Goal: Task Accomplishment & Management: Use online tool/utility

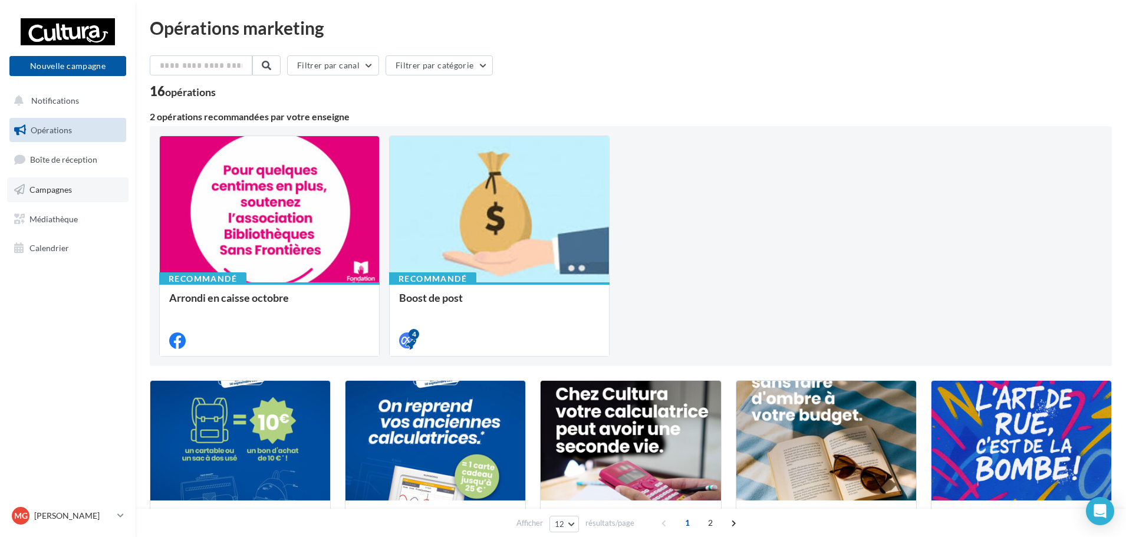
click at [108, 192] on link "Campagnes" at bounding box center [67, 189] width 121 height 25
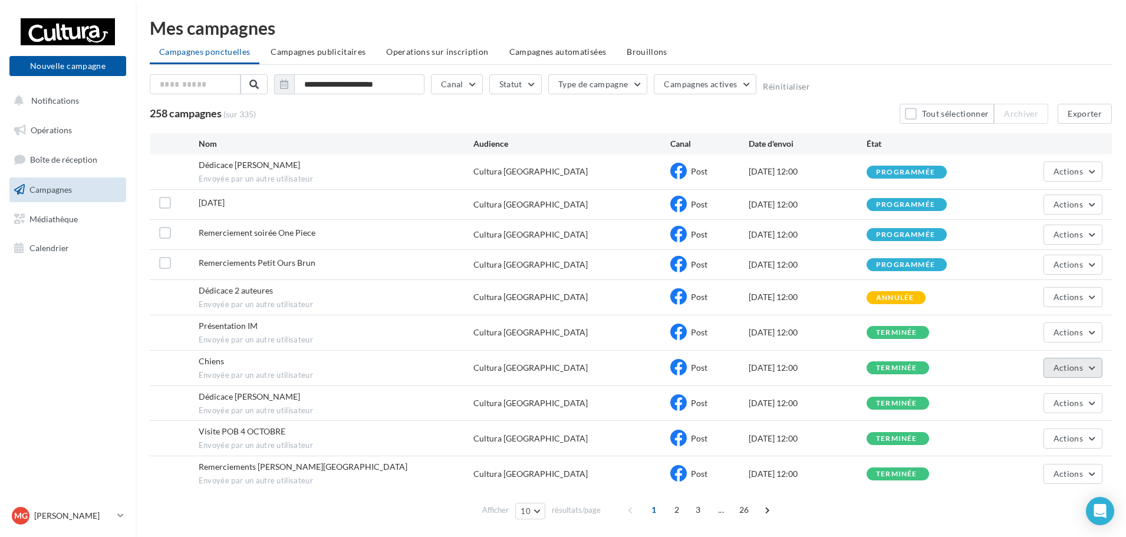
click at [1087, 364] on button "Actions" at bounding box center [1072, 368] width 59 height 20
click at [818, 289] on div "Dédicace 2 auteures Envoyée par un autre utilisateur Cultura Troyes Post 11/10/…" at bounding box center [631, 297] width 962 height 35
click at [635, 44] on li "Brouillons" at bounding box center [647, 51] width 60 height 21
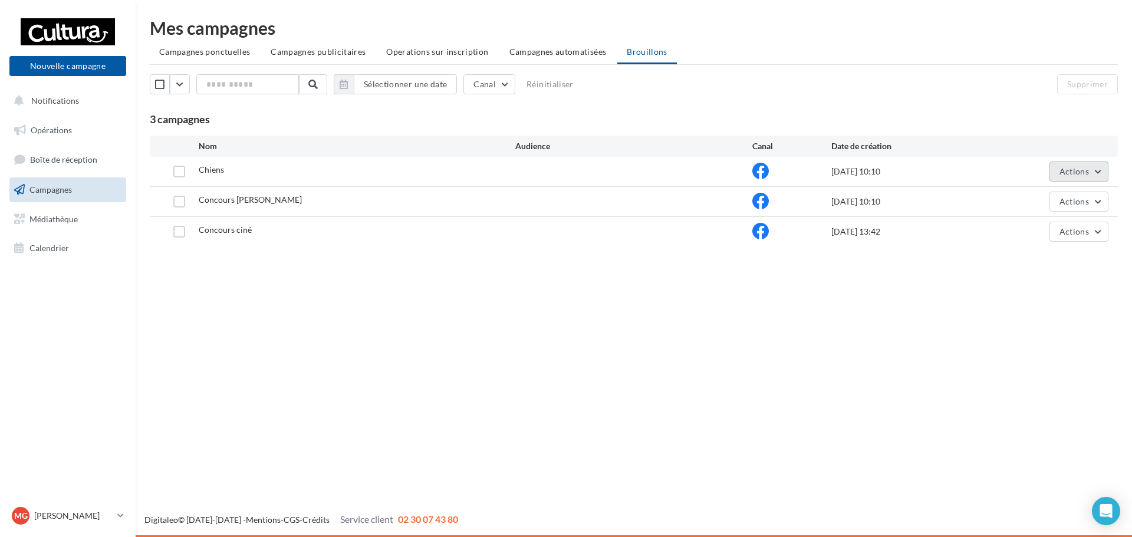
click at [1091, 166] on button "Actions" at bounding box center [1078, 172] width 59 height 20
click at [1059, 206] on button "Editer" at bounding box center [1049, 199] width 118 height 31
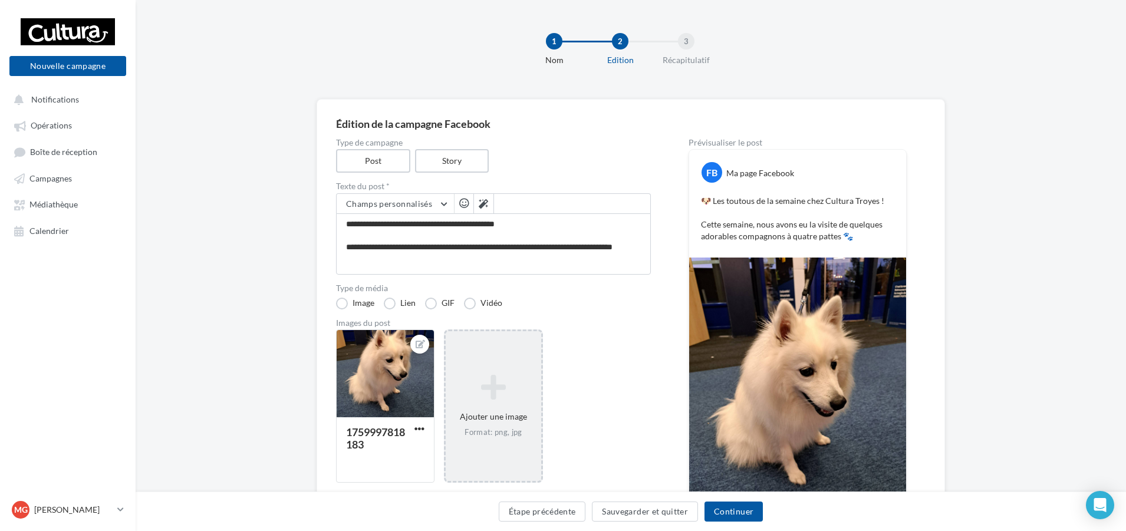
click at [508, 377] on icon at bounding box center [492, 387] width 85 height 28
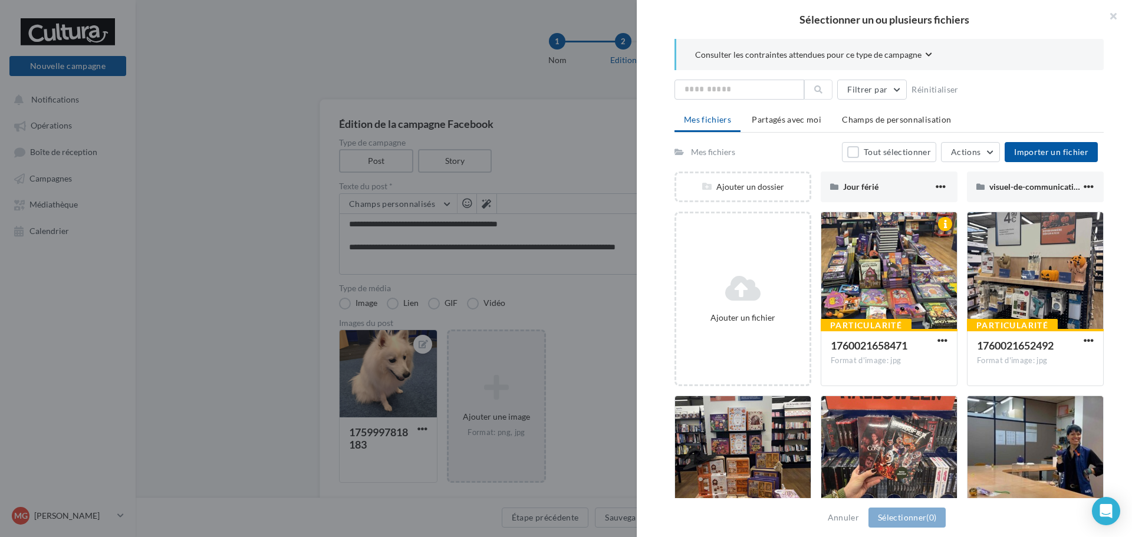
click at [497, 345] on div at bounding box center [566, 268] width 1132 height 537
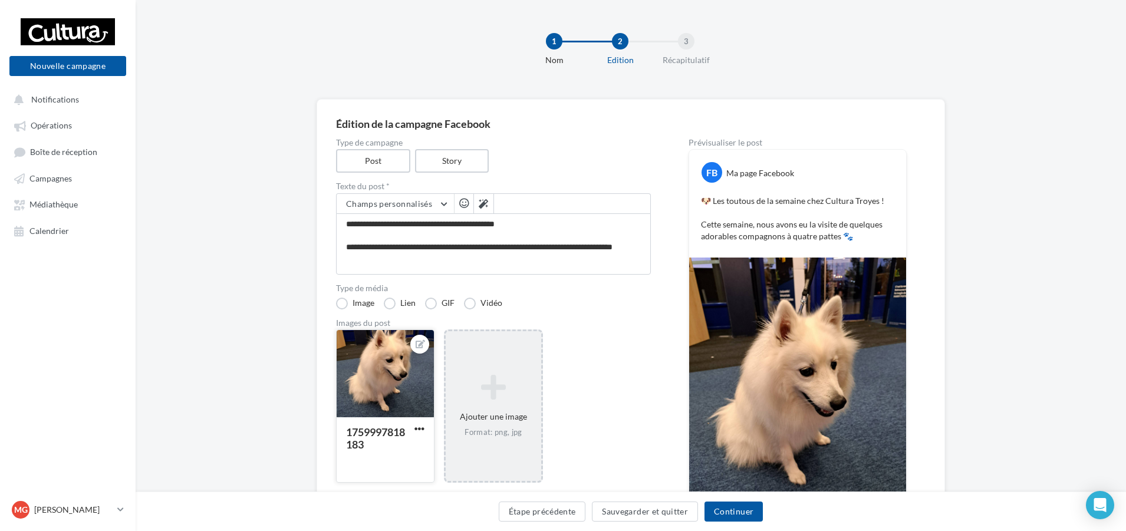
click at [413, 427] on button "button" at bounding box center [419, 430] width 15 height 12
click at [447, 514] on button "Supprimer" at bounding box center [474, 514] width 124 height 31
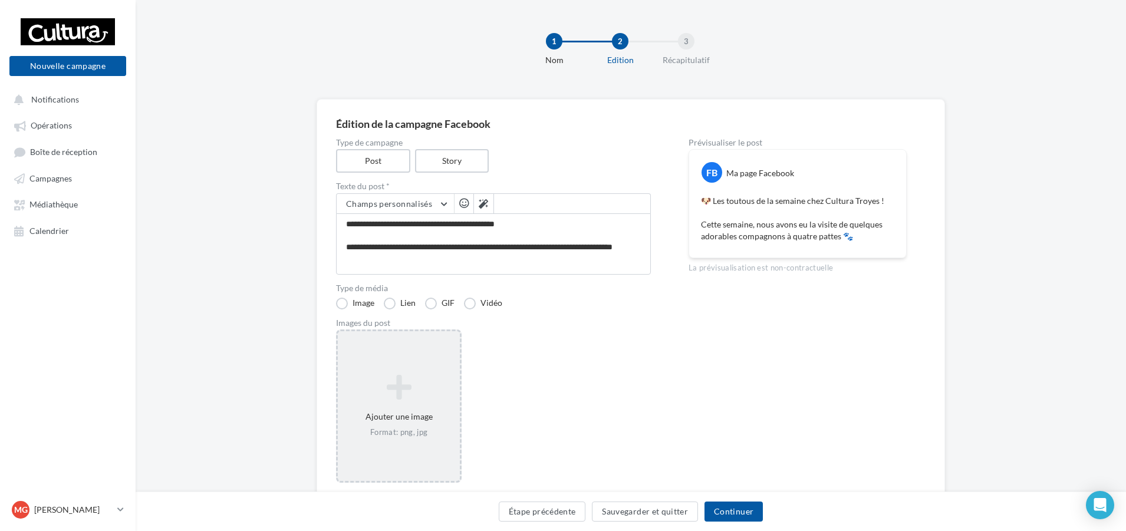
click at [403, 420] on div "Ajouter une image Format: png, jpg" at bounding box center [399, 405] width 122 height 75
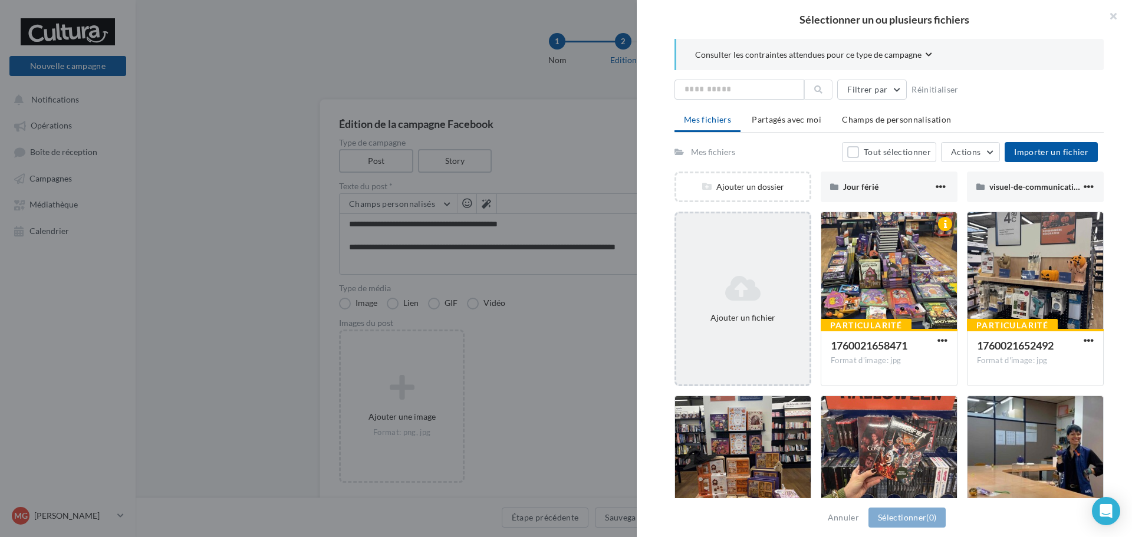
click at [769, 272] on div "Ajouter un fichier" at bounding box center [742, 298] width 133 height 59
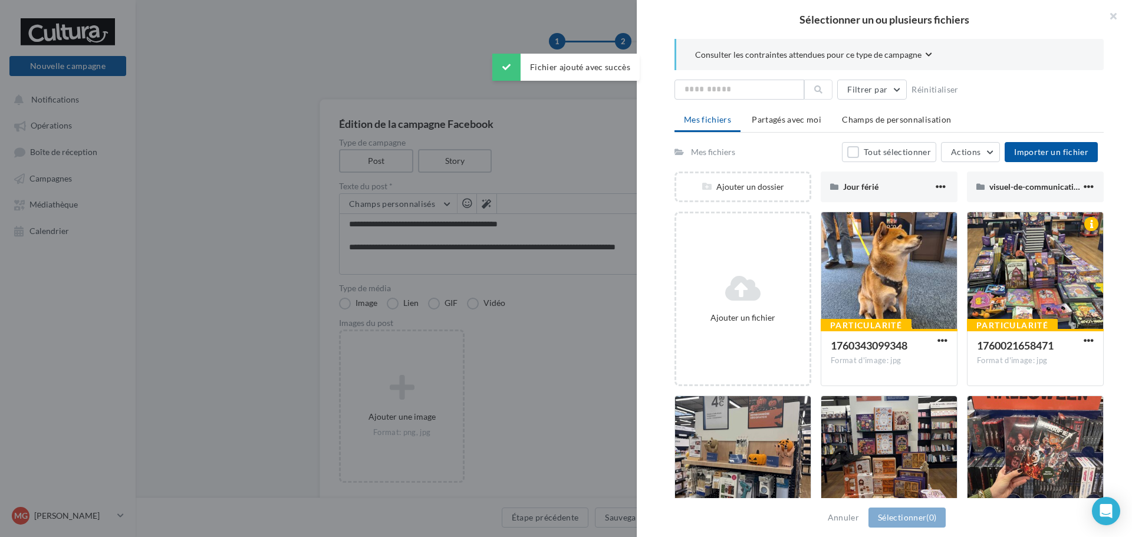
click at [426, 331] on div "Sélectionner un ou plusieurs fichiers Consulter les contraintes attendues pour …" at bounding box center [402, 331] width 122 height 0
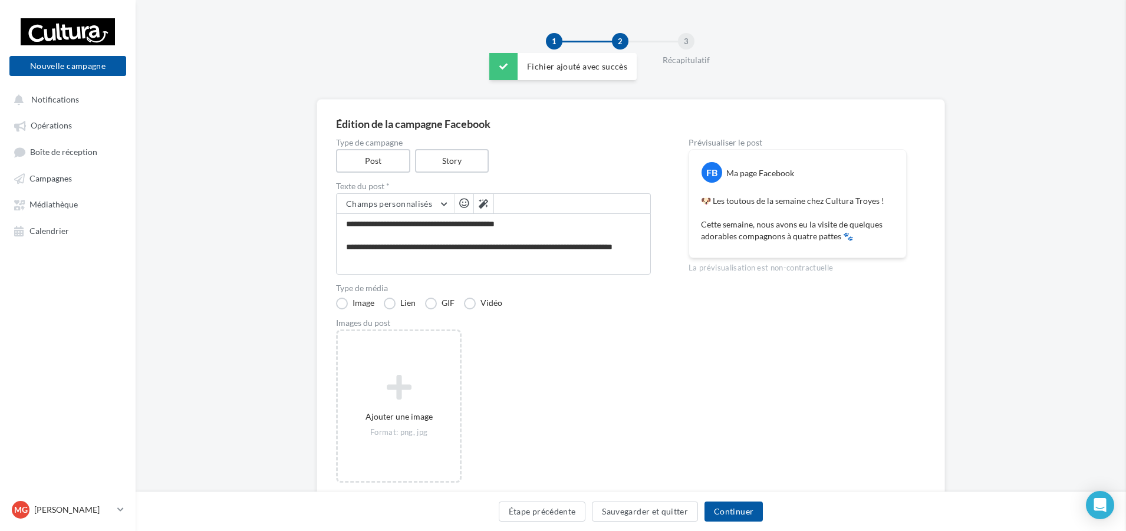
click at [417, 401] on icon at bounding box center [398, 387] width 113 height 28
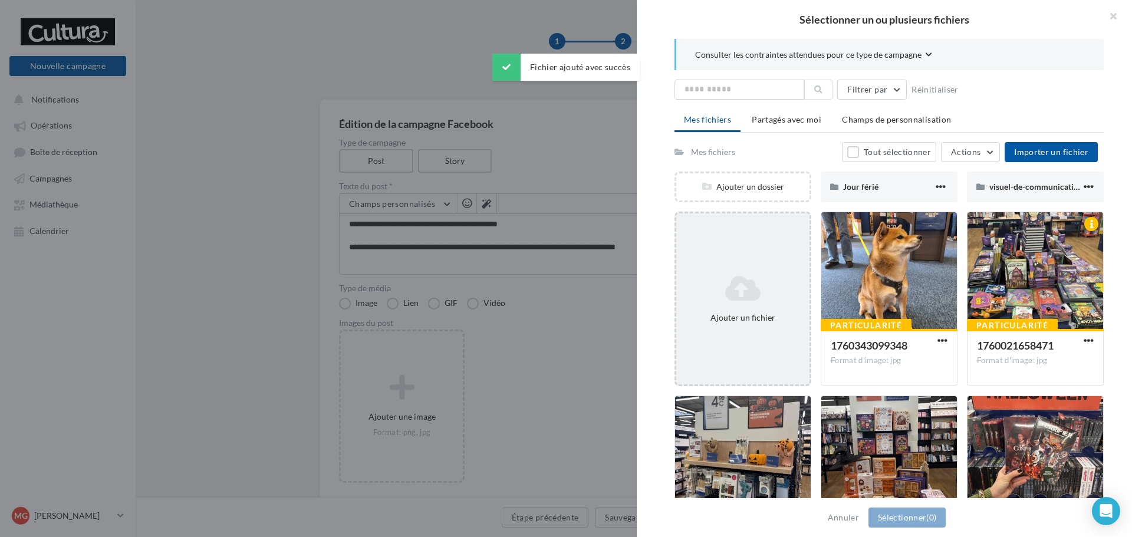
click at [772, 268] on div "Ajouter un fichier" at bounding box center [742, 299] width 137 height 174
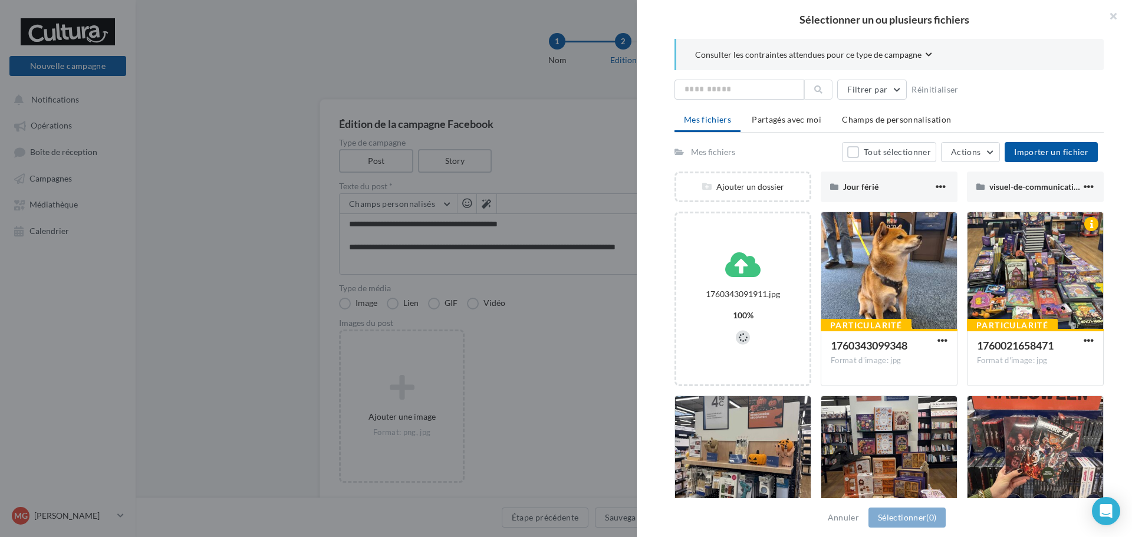
scroll to position [80, 0]
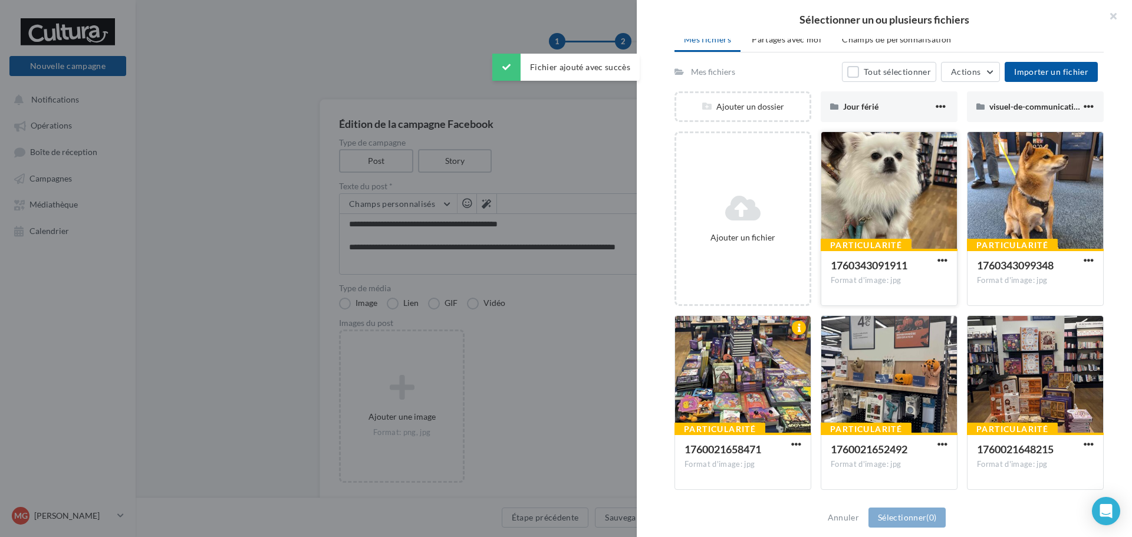
click at [922, 197] on div at bounding box center [889, 191] width 136 height 118
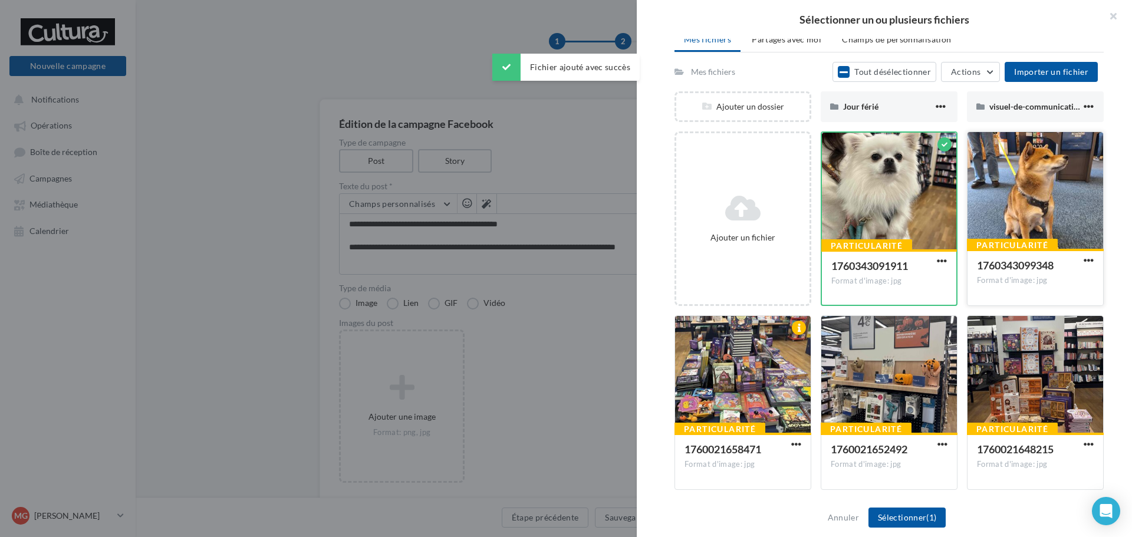
click at [1059, 193] on div at bounding box center [1035, 191] width 136 height 118
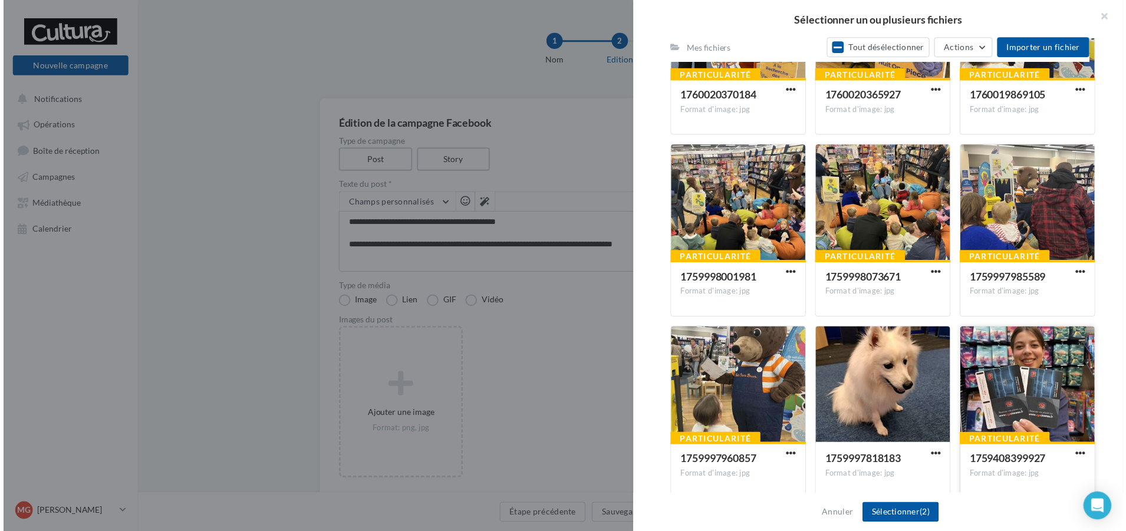
scroll to position [1037, 0]
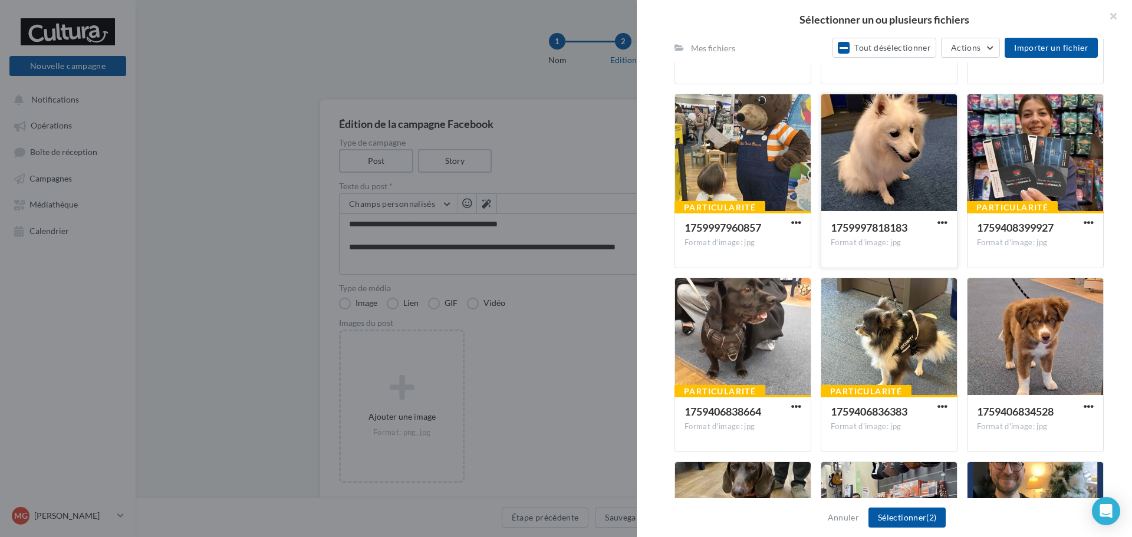
click at [897, 160] on div at bounding box center [889, 153] width 136 height 118
click at [881, 522] on button "Sélectionner (3)" at bounding box center [906, 517] width 77 height 20
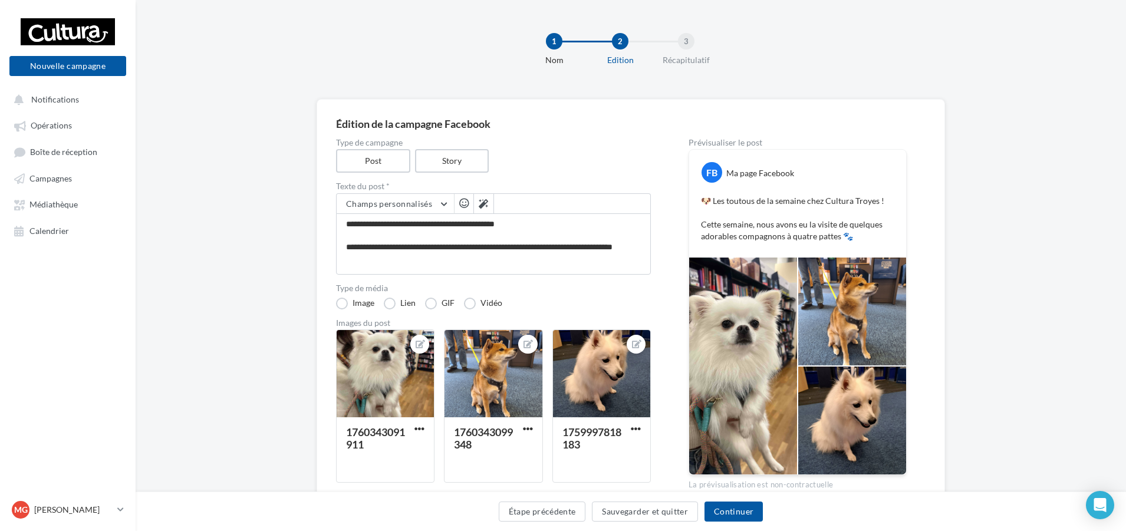
scroll to position [59, 0]
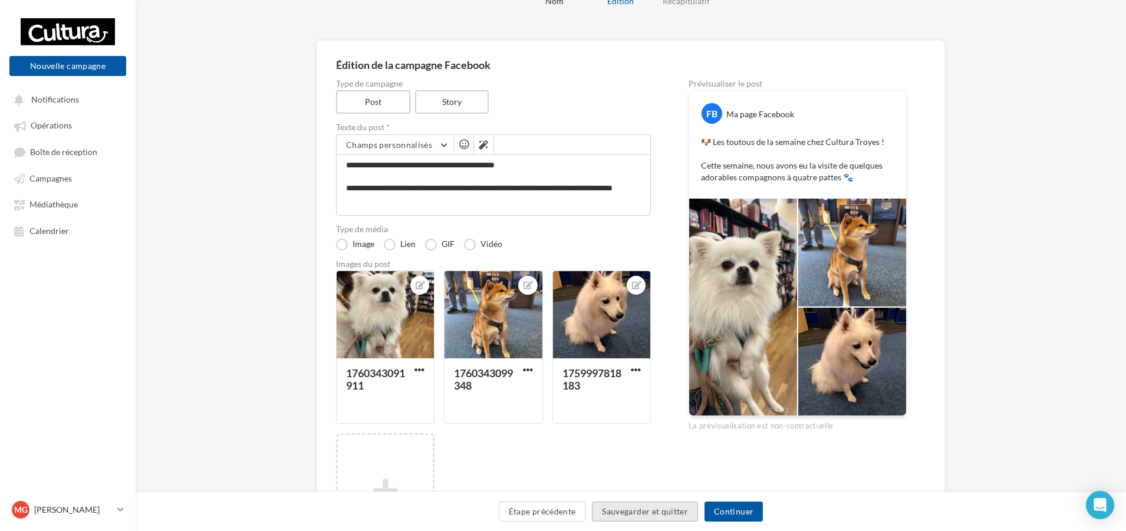
click at [648, 514] on button "Sauvegarder et quitter" at bounding box center [645, 512] width 106 height 20
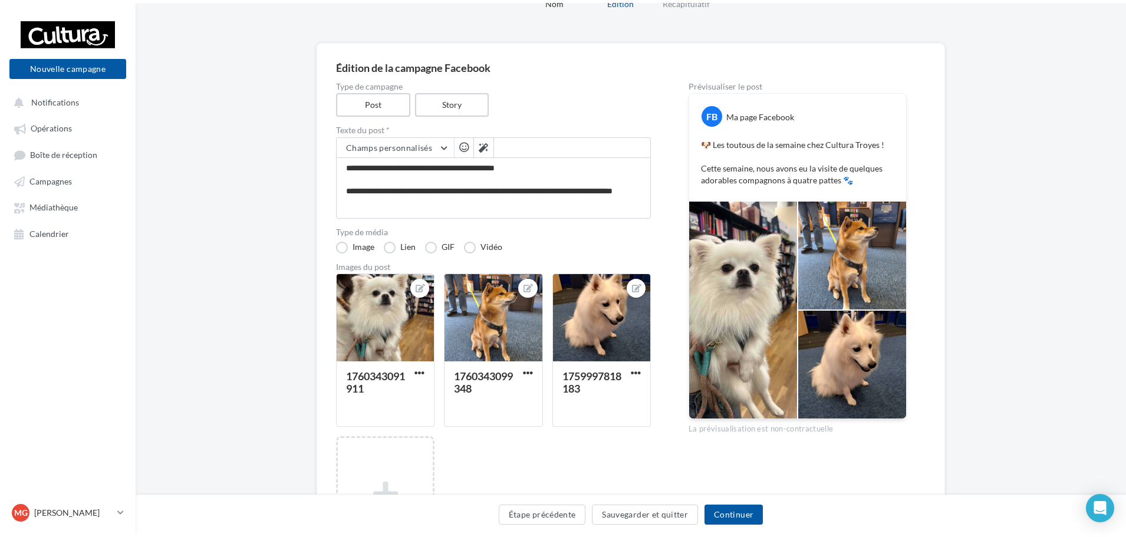
scroll to position [19, 0]
